Goal: Information Seeking & Learning: Learn about a topic

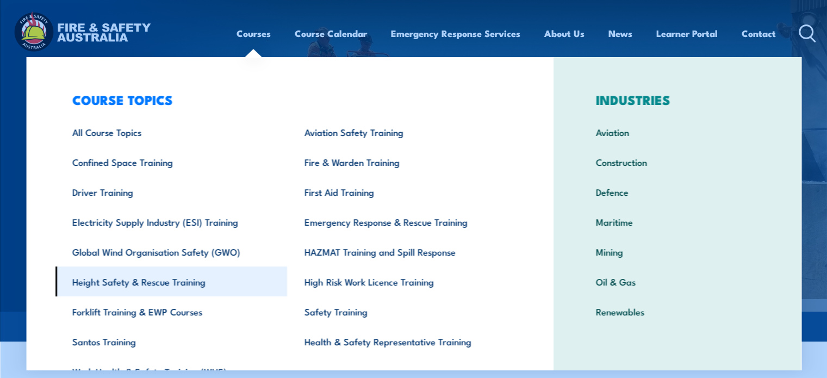
click at [147, 279] on link "Height Safety & Rescue Training" at bounding box center [171, 281] width 232 height 30
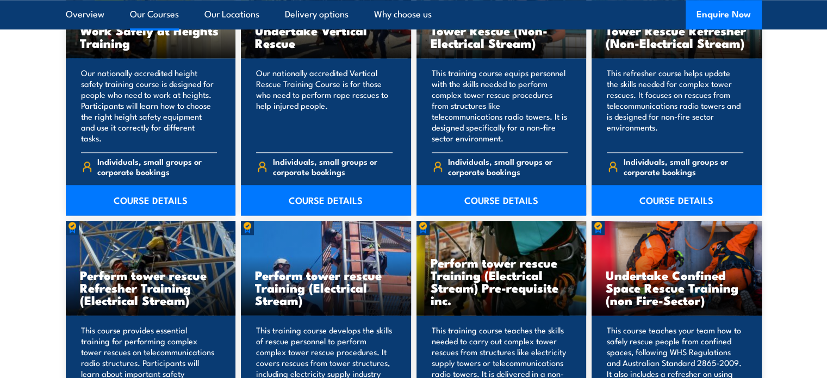
scroll to position [1196, 0]
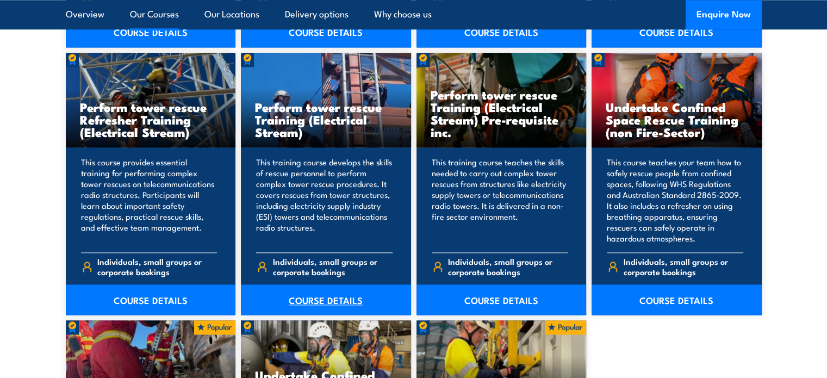
click at [333, 297] on link "COURSE DETAILS" at bounding box center [326, 299] width 170 height 30
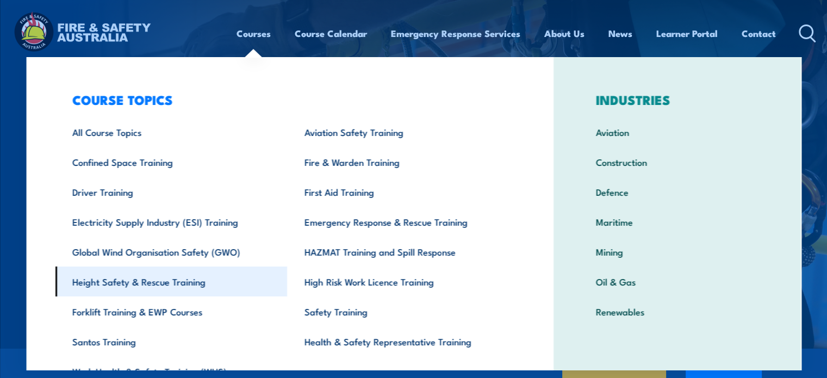
click at [158, 286] on link "Height Safety & Rescue Training" at bounding box center [171, 281] width 232 height 30
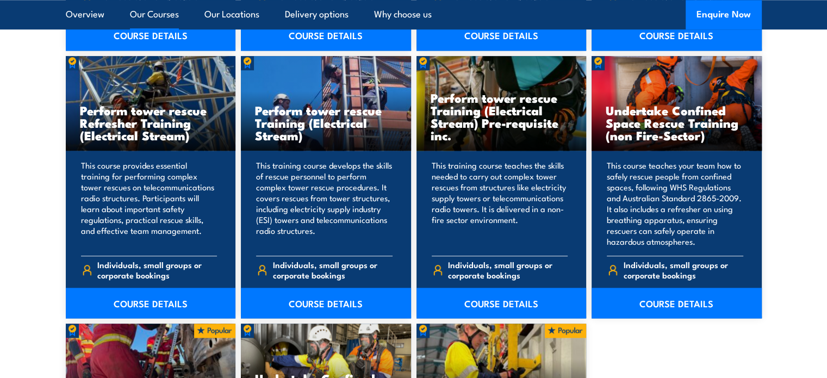
scroll to position [1196, 0]
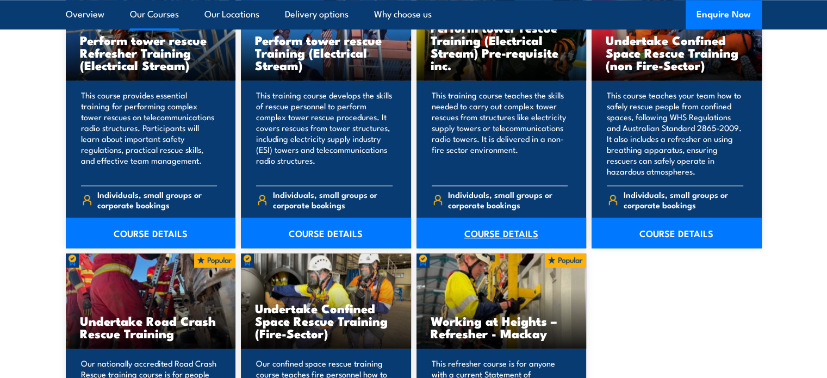
click at [491, 233] on link "COURSE DETAILS" at bounding box center [501, 232] width 170 height 30
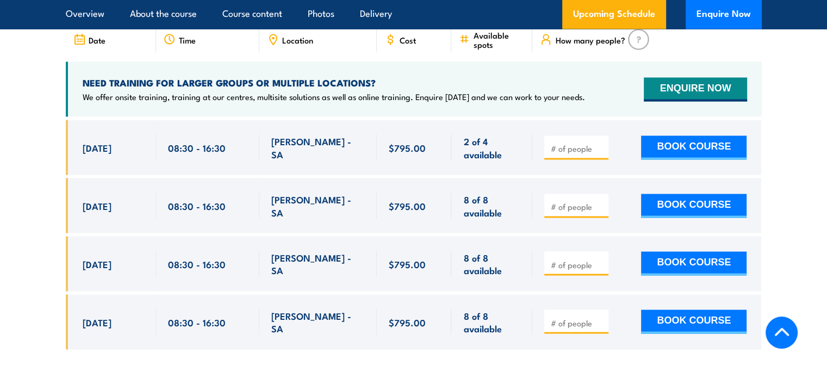
scroll to position [2120, 0]
